Goal: Navigation & Orientation: Find specific page/section

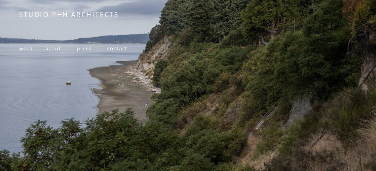
scroll to position [100, 0]
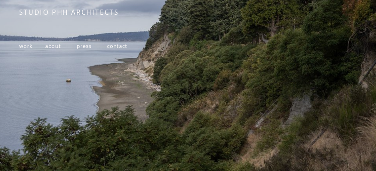
click at [27, 43] on span "work" at bounding box center [26, 45] width 14 height 7
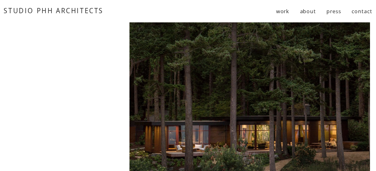
click at [307, 8] on link "about" at bounding box center [308, 11] width 16 height 14
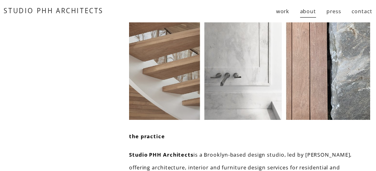
click at [368, 9] on link "contact" at bounding box center [361, 11] width 20 height 14
